Goal: Obtain resource: Download file/media

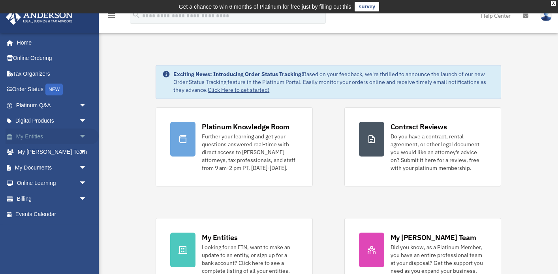
click at [80, 133] on span "arrow_drop_down" at bounding box center [87, 137] width 16 height 16
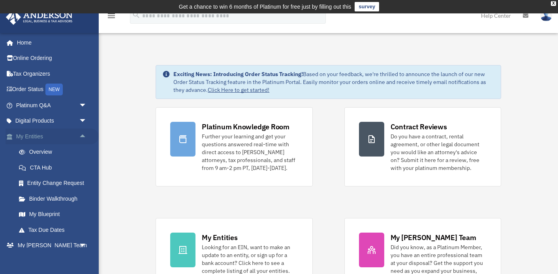
click at [84, 132] on span "arrow_drop_up" at bounding box center [87, 137] width 16 height 16
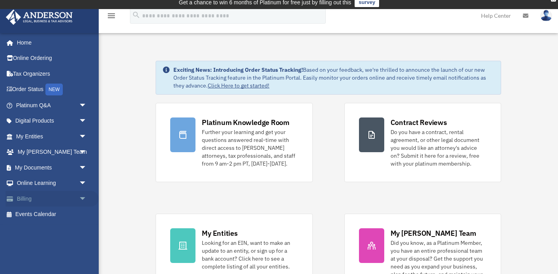
scroll to position [6, 0]
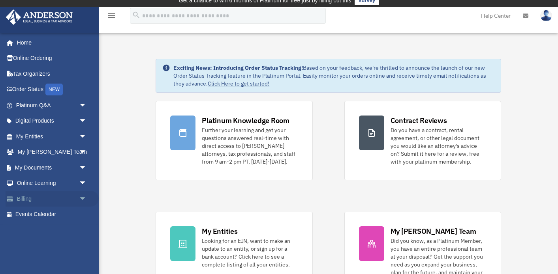
click at [82, 193] on span "arrow_drop_down" at bounding box center [87, 199] width 16 height 16
click at [60, 227] on link "Past Invoices" at bounding box center [55, 231] width 88 height 16
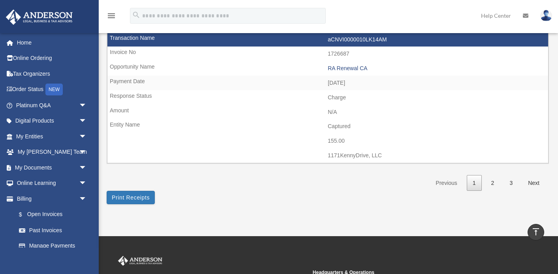
scroll to position [1229, 0]
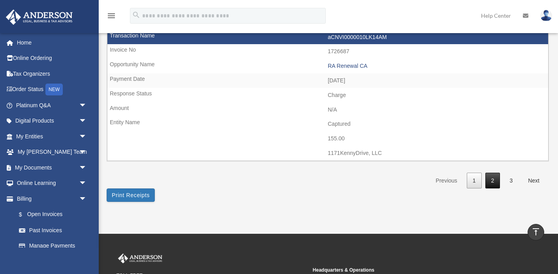
click at [496, 173] on link "2" at bounding box center [492, 181] width 15 height 16
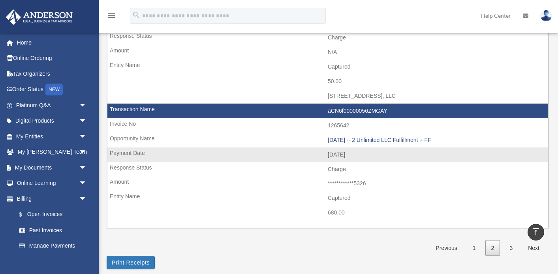
scroll to position [1164, 0]
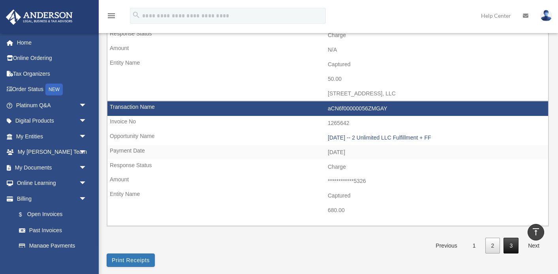
click at [509, 238] on link "3" at bounding box center [510, 246] width 15 height 16
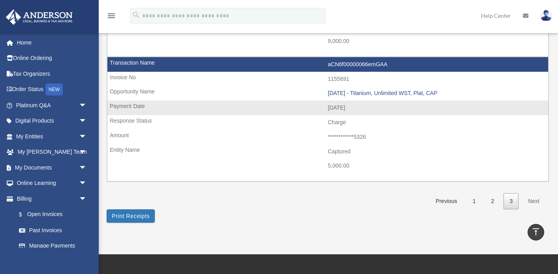
scroll to position [307, 0]
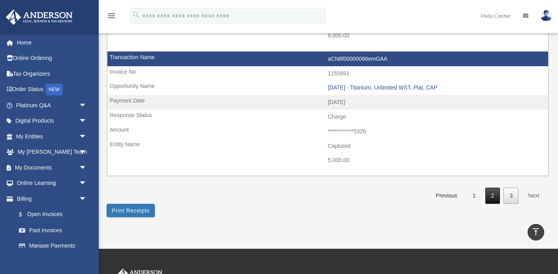
click at [490, 189] on link "2" at bounding box center [492, 196] width 15 height 16
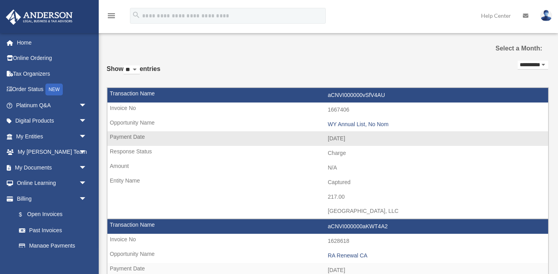
scroll to position [22, 0]
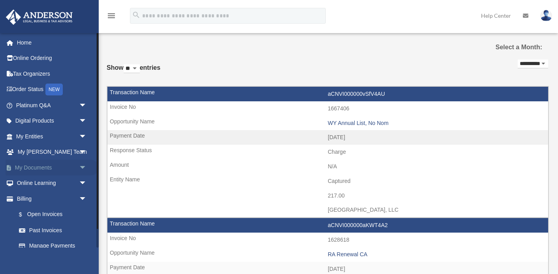
click at [81, 167] on span "arrow_drop_down" at bounding box center [87, 168] width 16 height 16
click at [62, 185] on link "Box" at bounding box center [55, 184] width 88 height 16
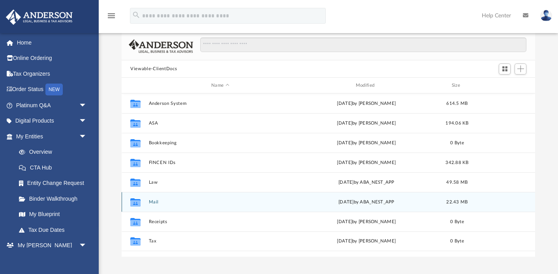
scroll to position [60, 0]
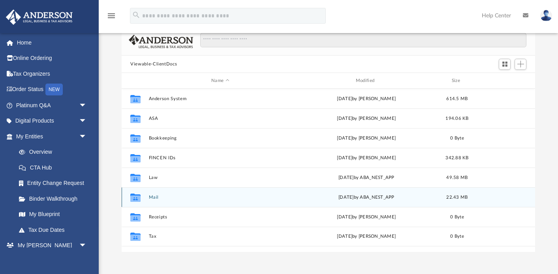
click at [150, 195] on button "Mail" at bounding box center [220, 197] width 143 height 5
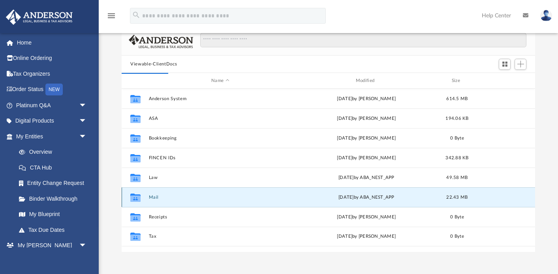
click at [155, 198] on button "Mail" at bounding box center [220, 197] width 143 height 5
click at [136, 200] on icon "grid" at bounding box center [135, 199] width 10 height 6
click at [151, 197] on button "Mail" at bounding box center [220, 197] width 143 height 5
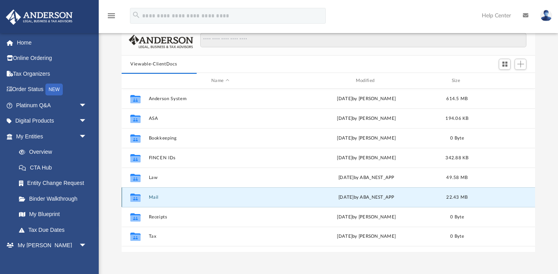
click at [151, 197] on button "Mail" at bounding box center [220, 197] width 143 height 5
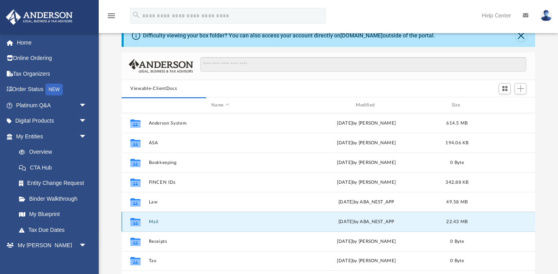
scroll to position [36, 0]
click at [153, 222] on button "Mail" at bounding box center [220, 221] width 143 height 5
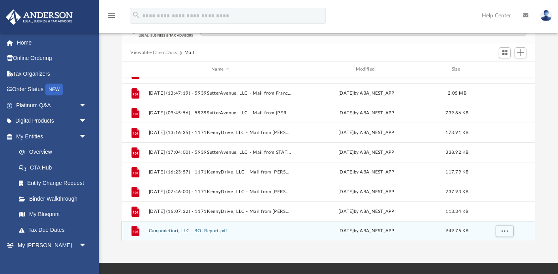
scroll to position [73, 0]
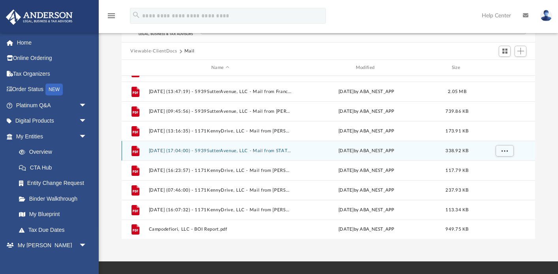
click at [274, 154] on div "File 2025.04.30 (17:04:00) - 5939SutterAvenue, LLC - Mail from STATE OF CALIFOR…" at bounding box center [328, 151] width 413 height 20
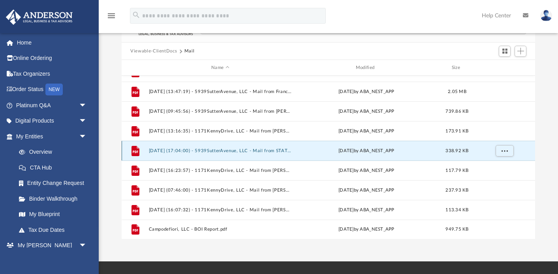
click at [279, 152] on button "2025.04.30 (17:04:00) - 5939SutterAvenue, LLC - Mail from STATE OF CALIFORNIA F…" at bounding box center [220, 150] width 143 height 5
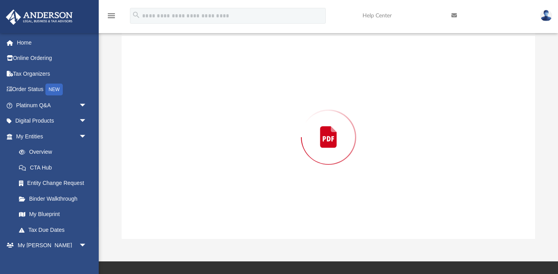
click at [279, 152] on div "Preview" at bounding box center [328, 138] width 413 height 204
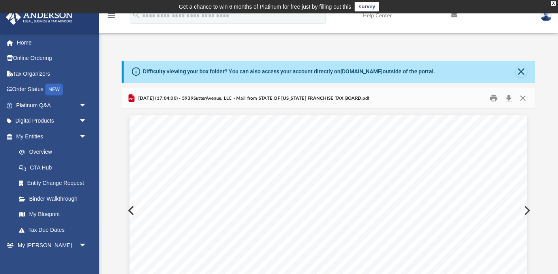
scroll to position [0, 0]
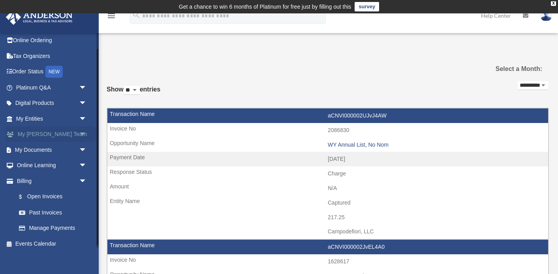
click at [82, 135] on span "arrow_drop_down" at bounding box center [87, 135] width 16 height 16
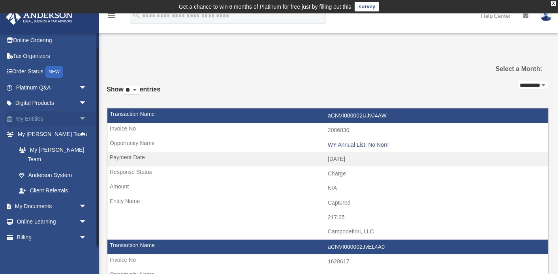
click at [83, 119] on span "arrow_drop_down" at bounding box center [87, 119] width 16 height 16
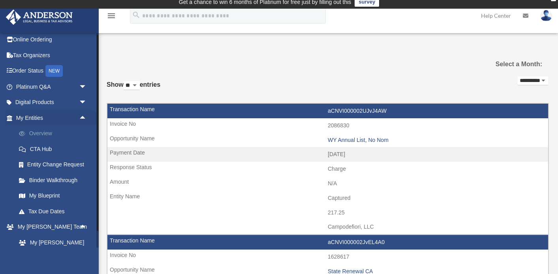
scroll to position [18, 0]
click at [81, 119] on span "arrow_drop_up" at bounding box center [87, 119] width 16 height 16
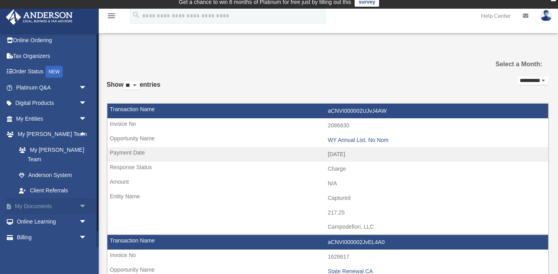
click at [80, 198] on span "arrow_drop_down" at bounding box center [87, 206] width 16 height 16
click at [46, 214] on link "Box" at bounding box center [55, 222] width 88 height 16
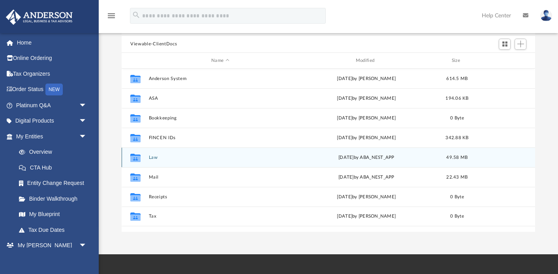
scroll to position [84, 0]
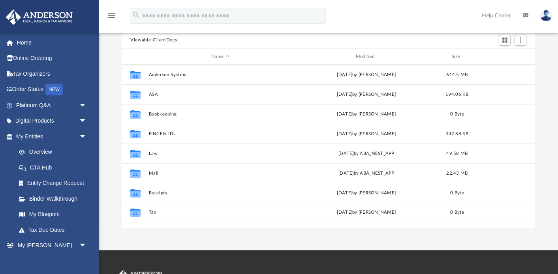
click at [214, 225] on div "Collaborated Folder [PERSON_NAME] System [DATE] by [PERSON_NAME] 614.5 MB Colla…" at bounding box center [328, 147] width 413 height 164
